Goal: Information Seeking & Learning: Learn about a topic

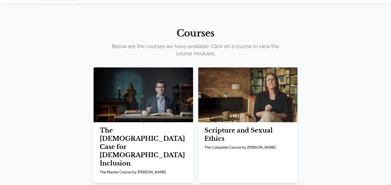
scroll to position [25, 0]
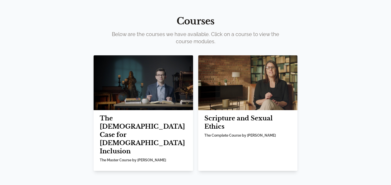
click at [134, 123] on h2 "The [DEMOGRAPHIC_DATA] Case for [DEMOGRAPHIC_DATA] Inclusion" at bounding box center [143, 134] width 87 height 41
click at [130, 121] on h2 "The [DEMOGRAPHIC_DATA] Case for [DEMOGRAPHIC_DATA] Inclusion" at bounding box center [143, 134] width 87 height 41
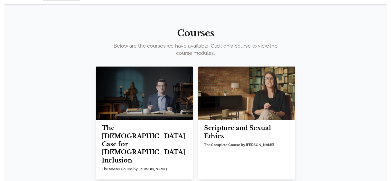
scroll to position [0, 0]
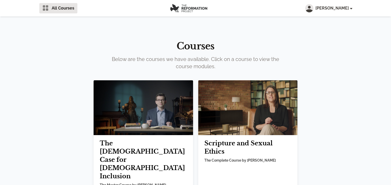
click at [128, 99] on img at bounding box center [143, 107] width 99 height 55
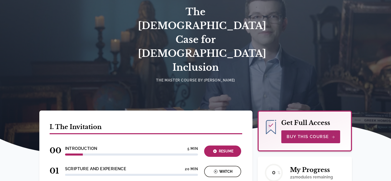
scroll to position [51, 0]
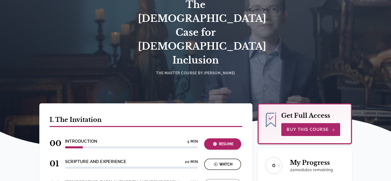
click at [228, 141] on div "Resume" at bounding box center [223, 144] width 34 height 6
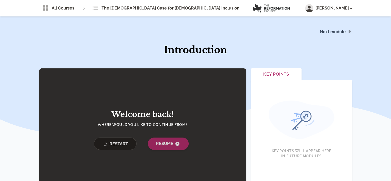
click at [166, 141] on span "Resume" at bounding box center [168, 144] width 24 height 6
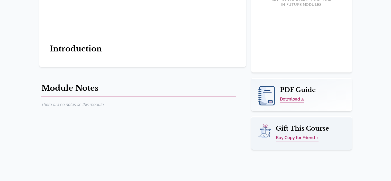
scroll to position [152, 0]
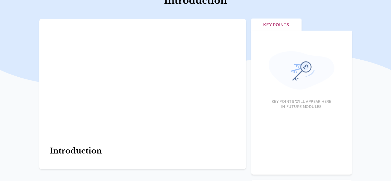
scroll to position [49, 0]
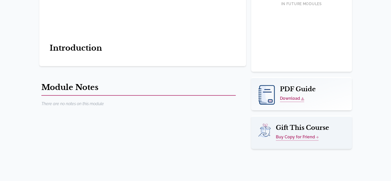
scroll to position [152, 0]
